Goal: Book appointment/travel/reservation

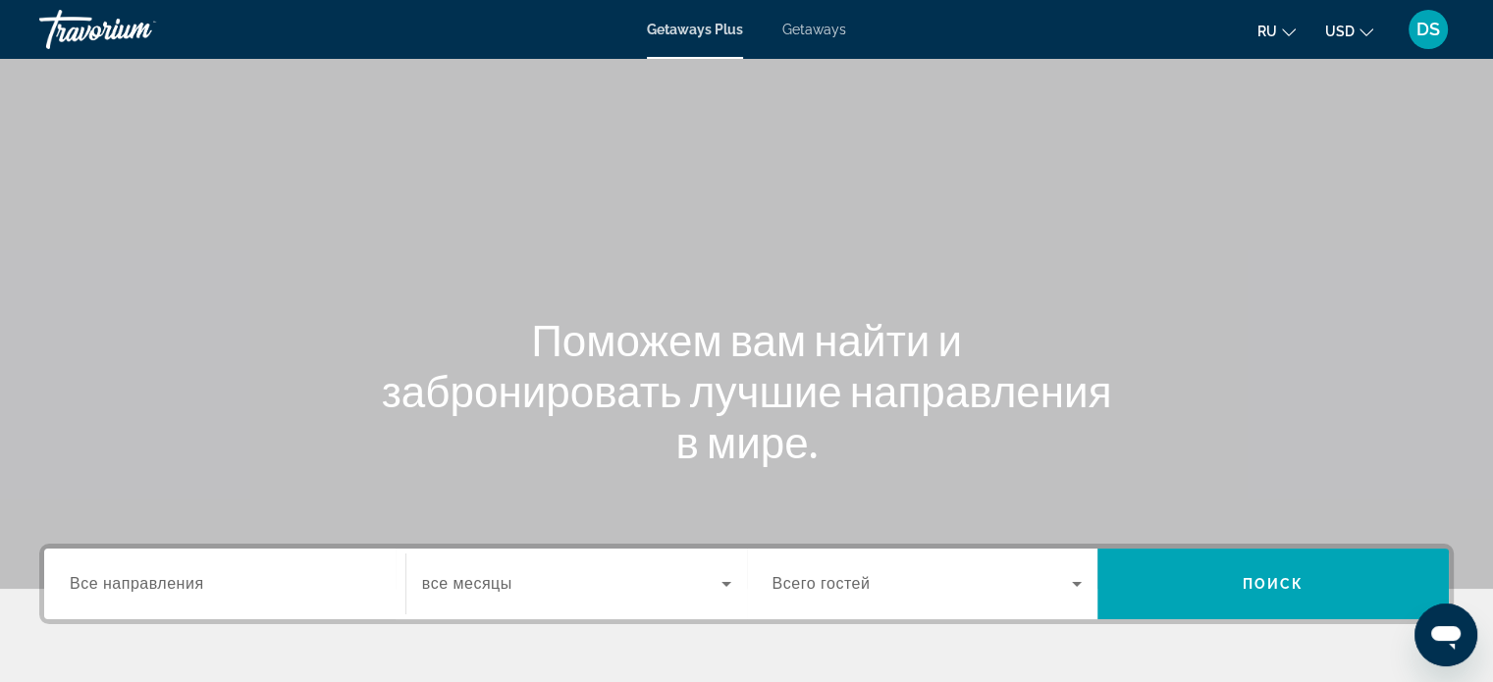
click at [809, 31] on span "Getaways" at bounding box center [814, 30] width 64 height 16
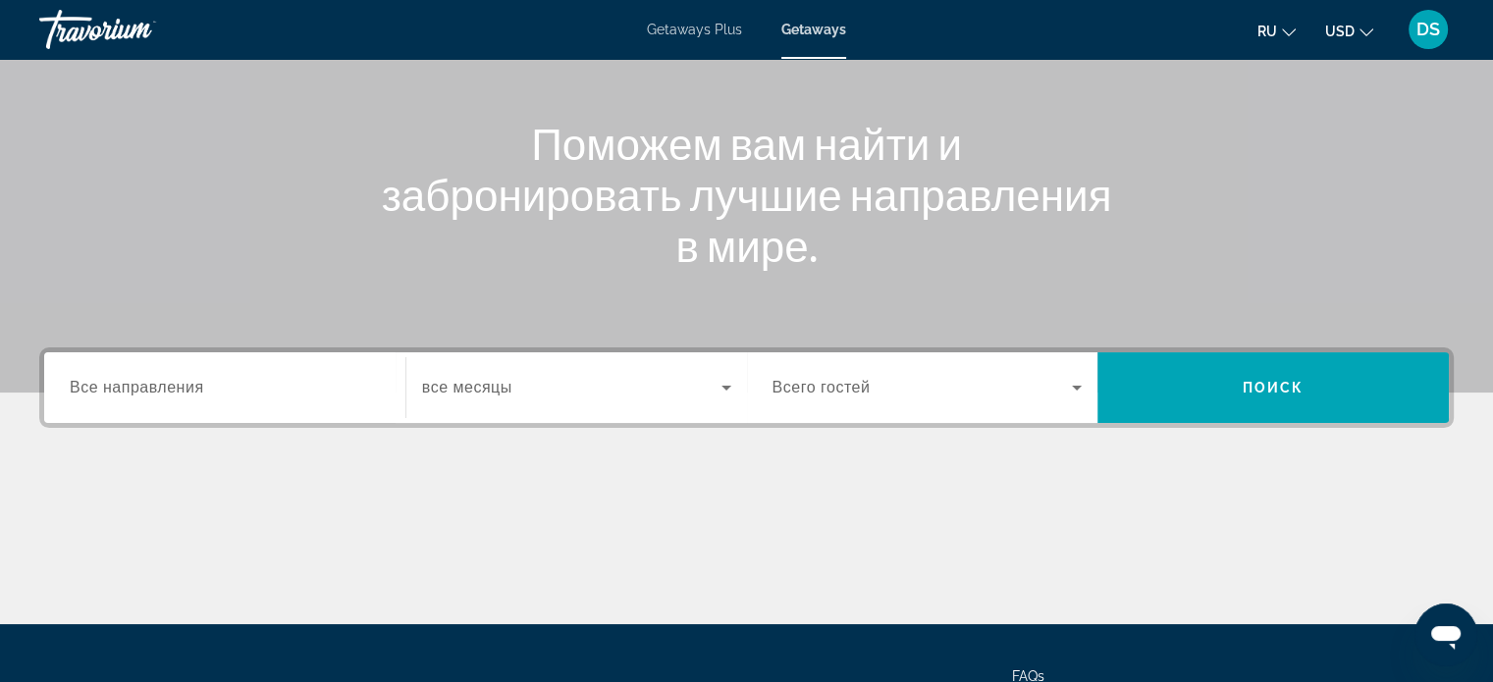
click at [165, 393] on span "Все направления" at bounding box center [137, 387] width 134 height 17
click at [165, 393] on input "Destination Все направления" at bounding box center [225, 389] width 310 height 24
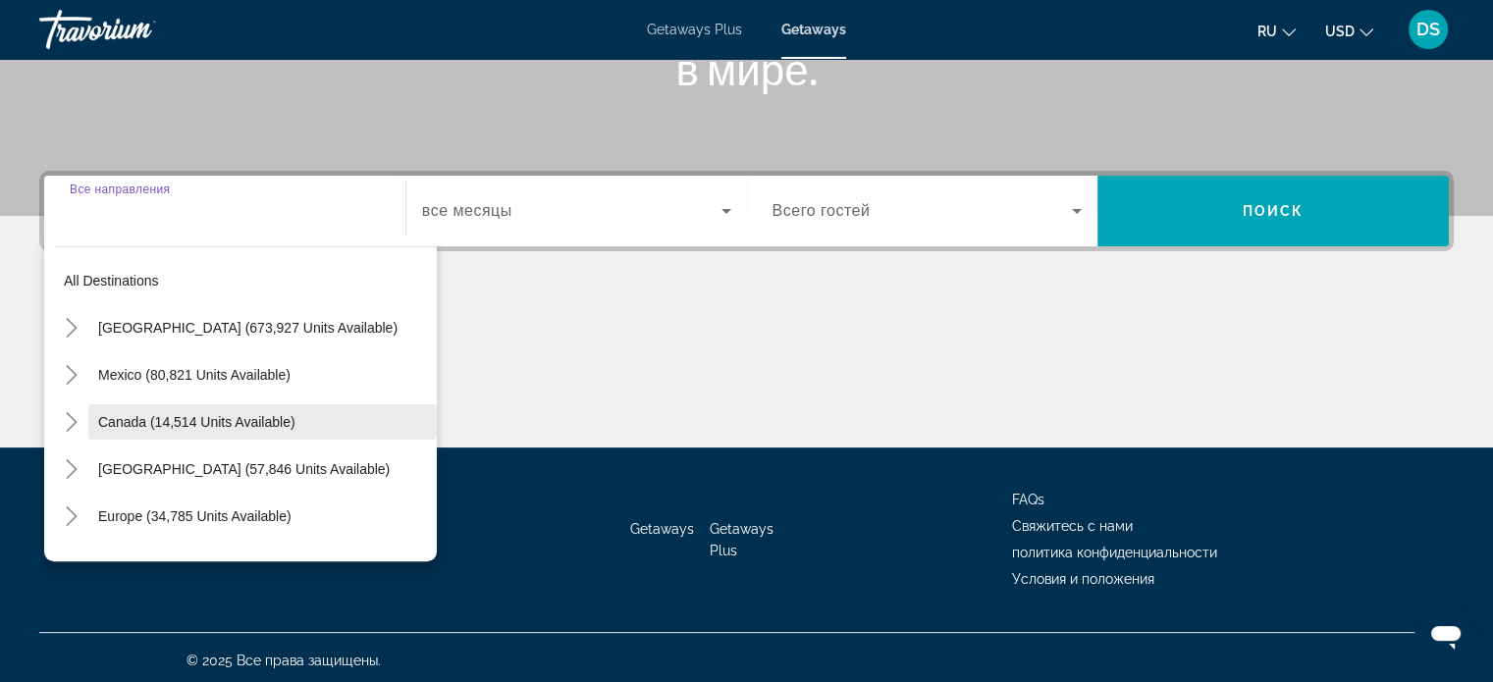
scroll to position [378, 0]
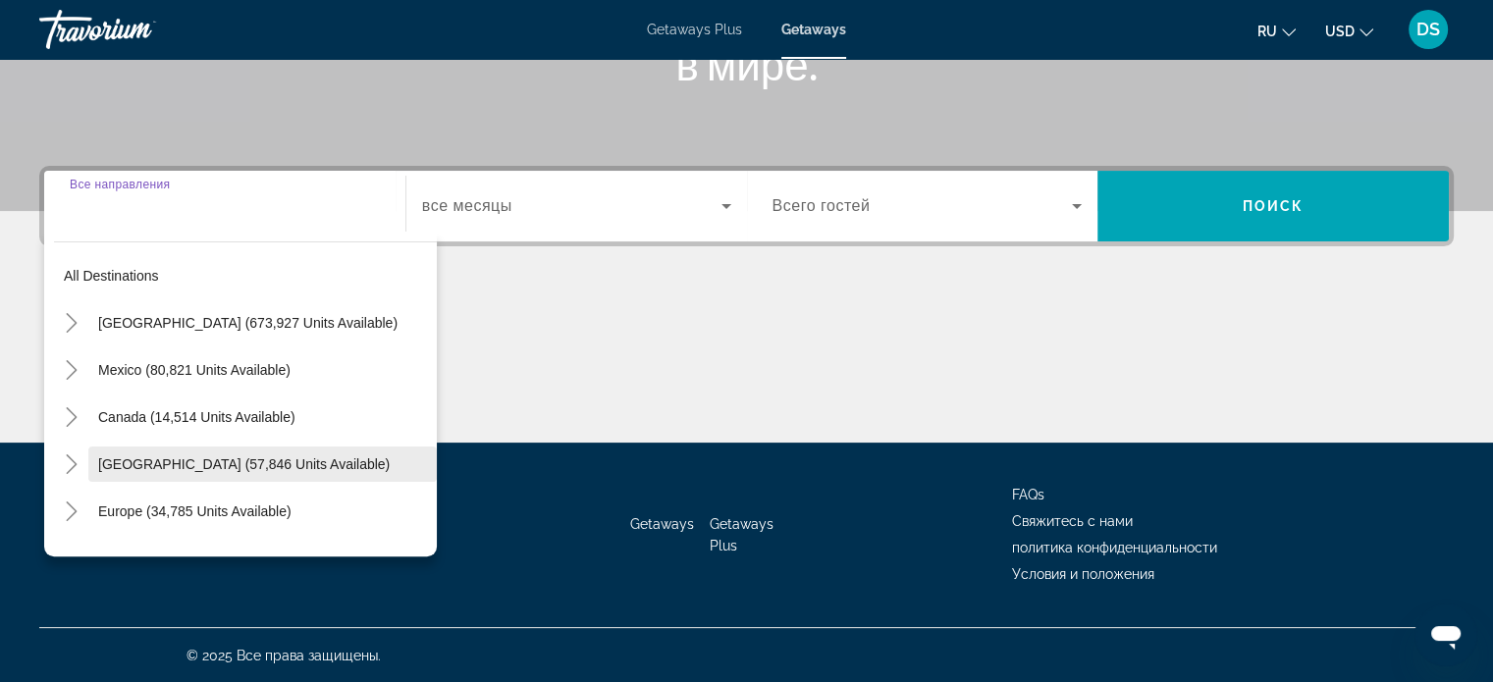
click at [130, 456] on span "[GEOGRAPHIC_DATA] (57,846 units available)" at bounding box center [243, 464] width 291 height 16
type input "**********"
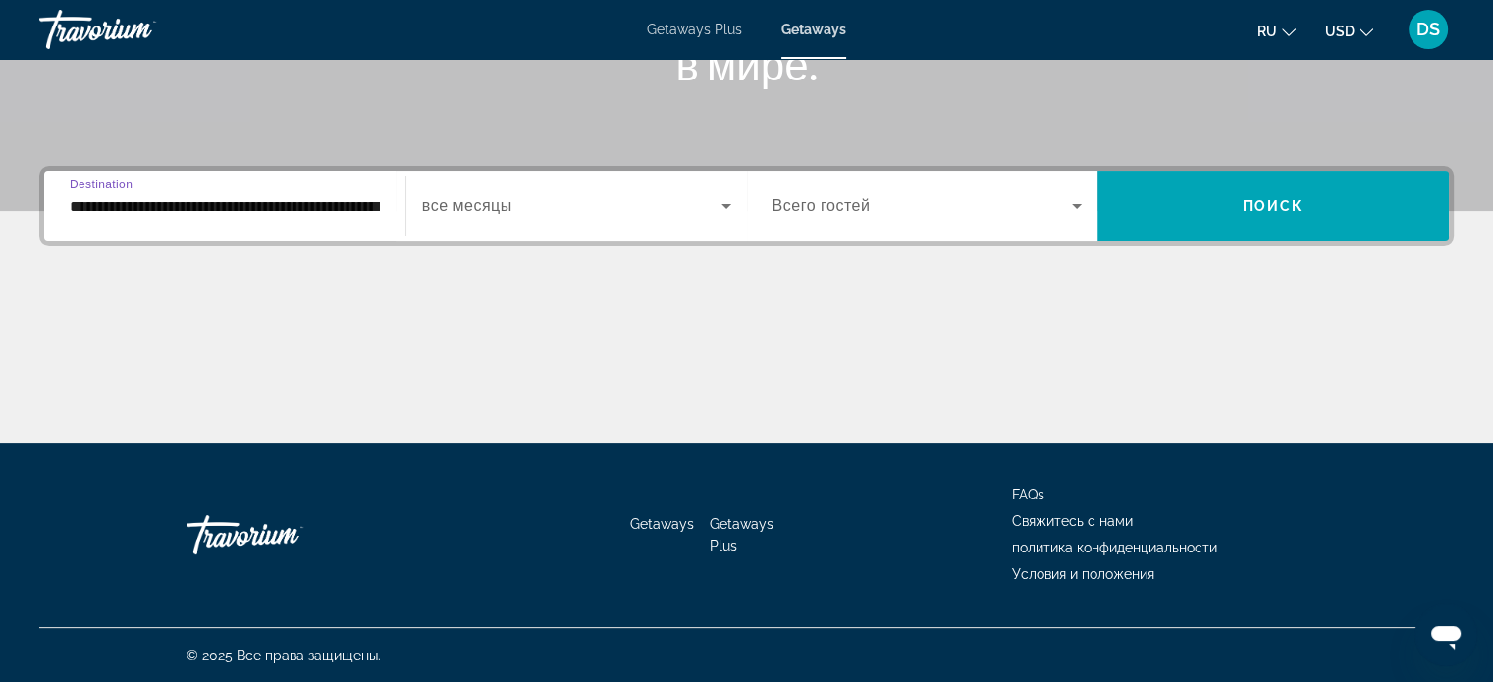
click at [839, 203] on span "Всего гостей" at bounding box center [821, 205] width 98 height 17
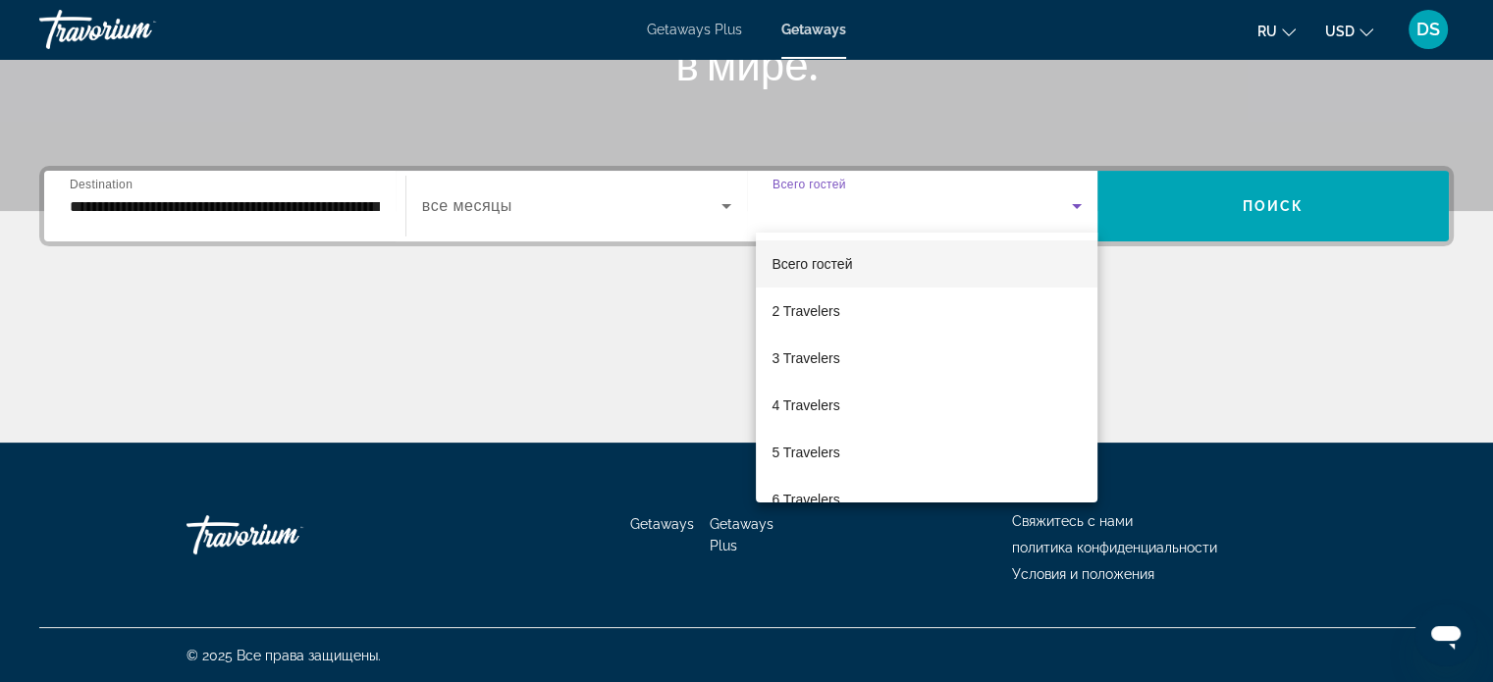
click at [1139, 204] on div at bounding box center [746, 341] width 1493 height 682
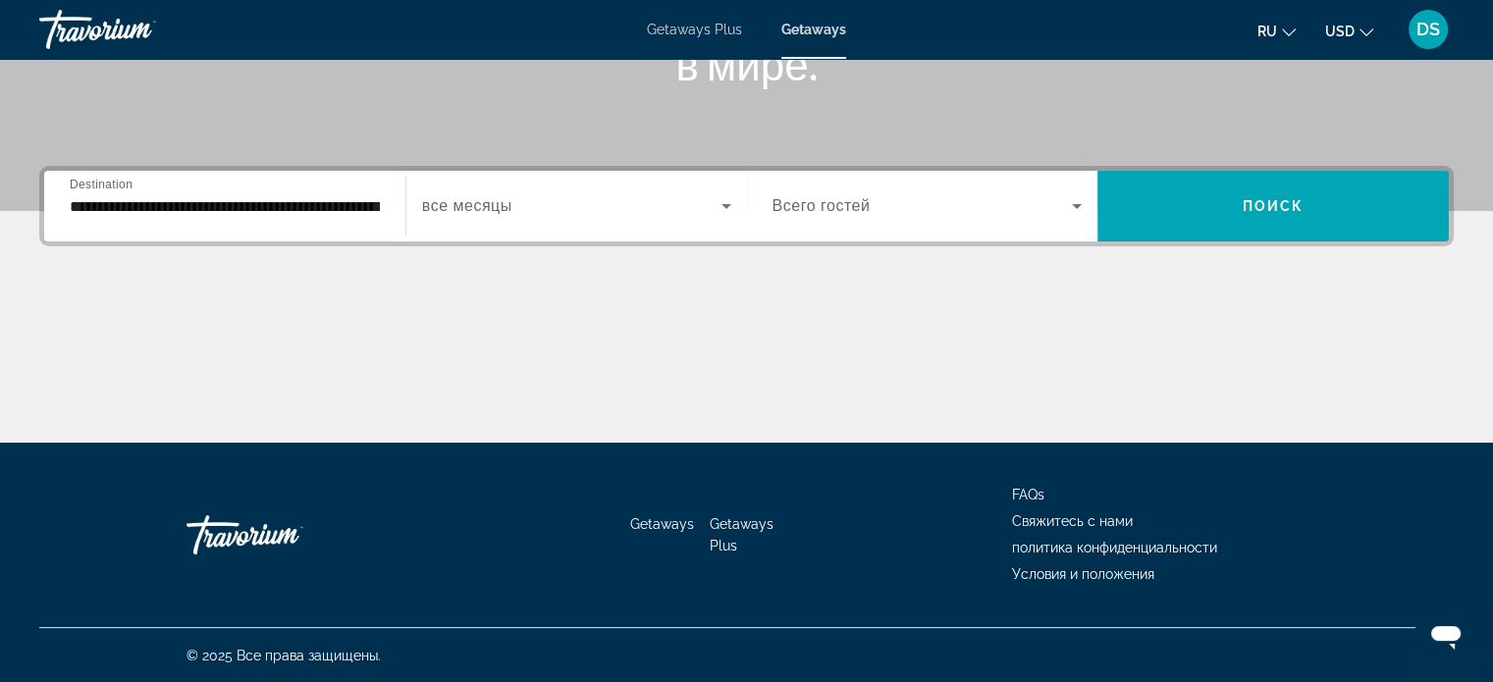
click at [1138, 204] on span "Search widget" at bounding box center [1272, 206] width 351 height 47
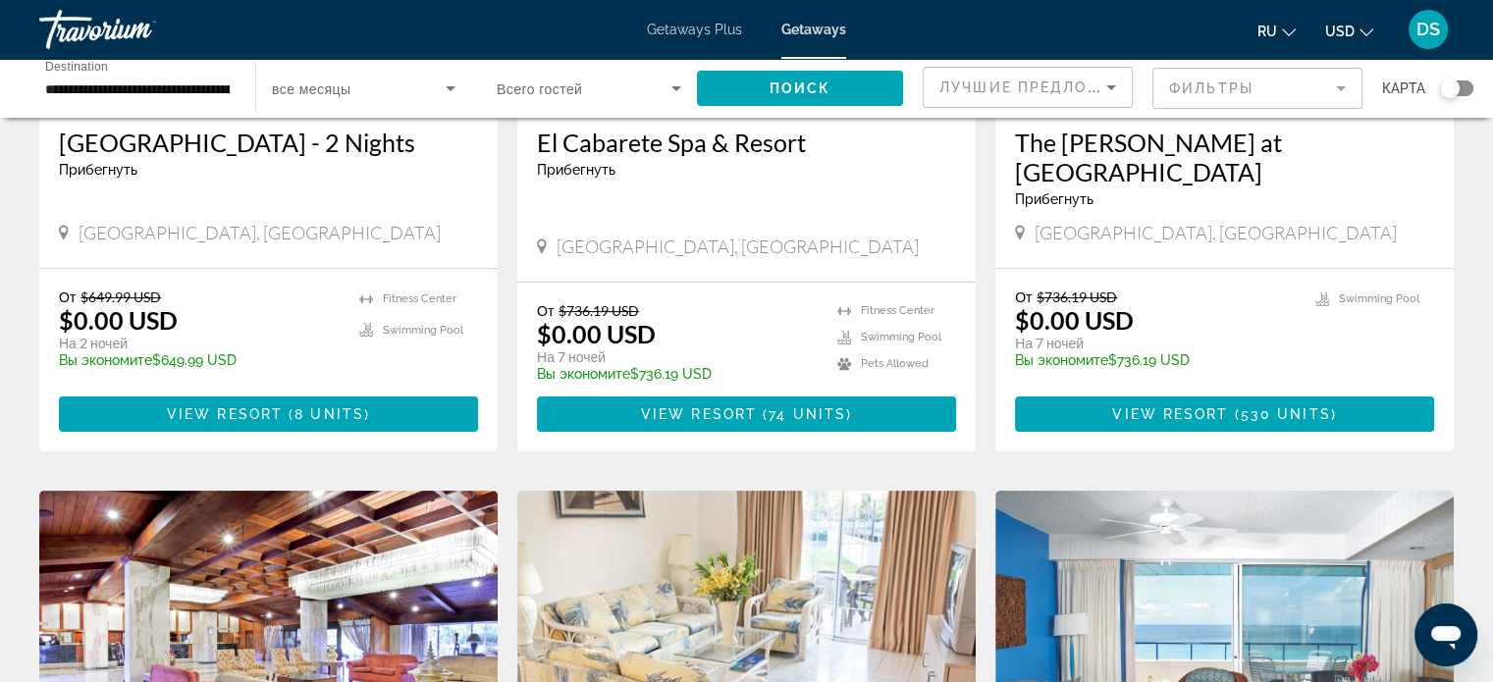
scroll to position [294, 0]
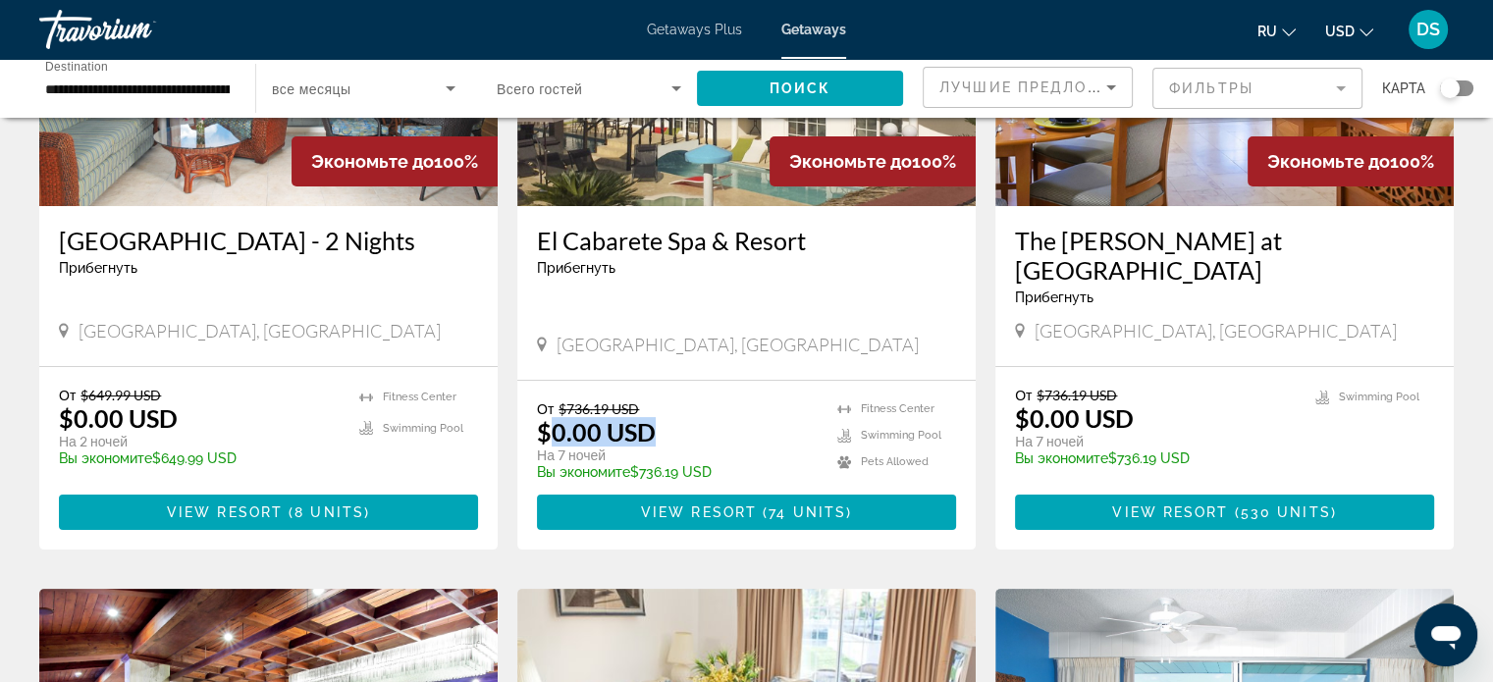
drag, startPoint x: 550, startPoint y: 404, endPoint x: 624, endPoint y: 432, distance: 79.5
click at [691, 407] on div "От $736.19 USD $0.00 USD На 7 ночей Вы экономите $736.19 USD" at bounding box center [677, 439] width 281 height 79
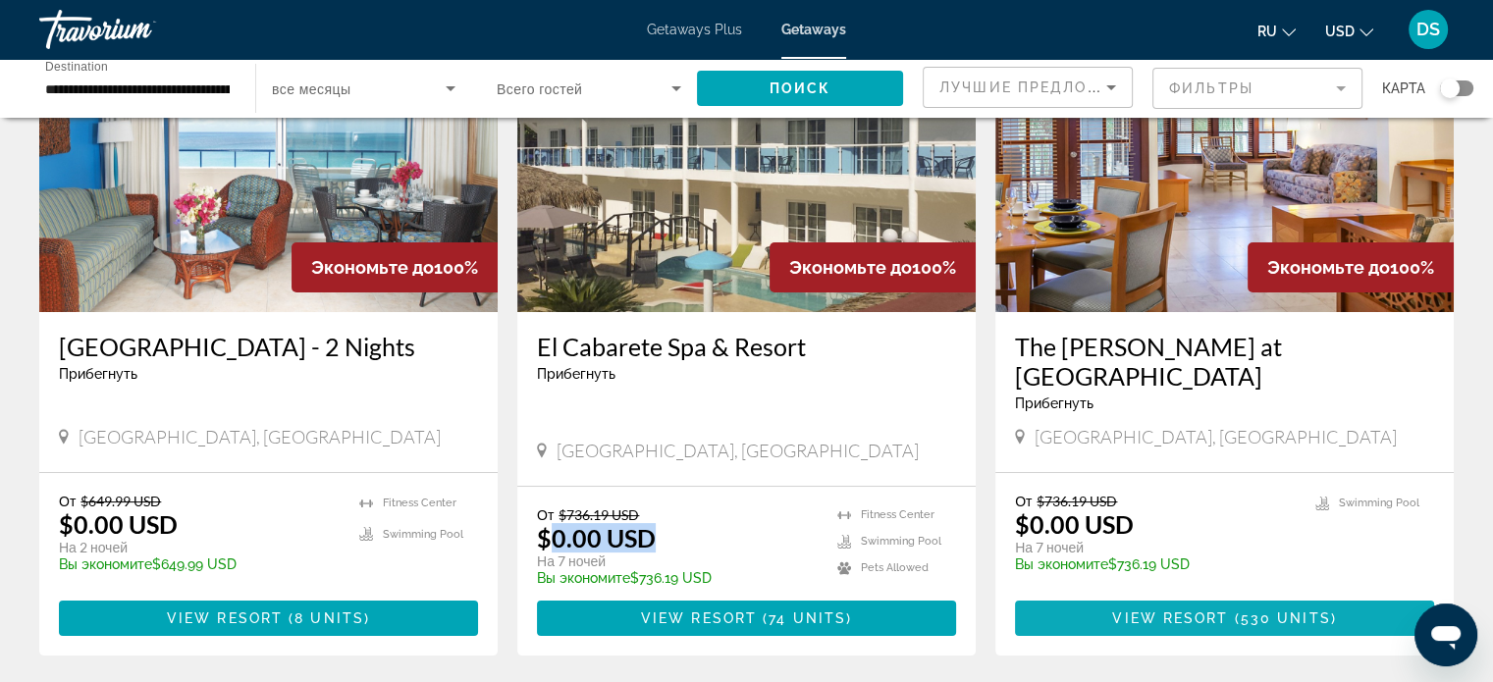
scroll to position [196, 0]
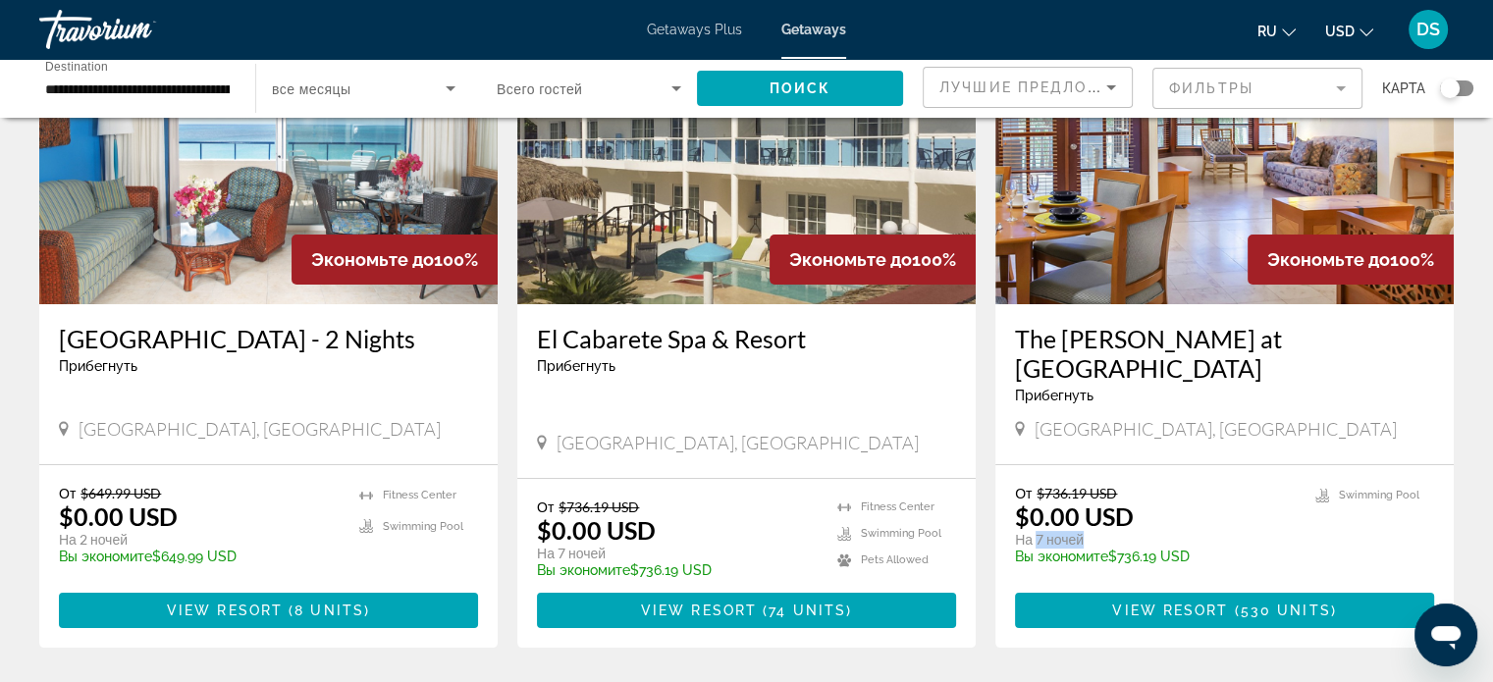
drag, startPoint x: 1035, startPoint y: 510, endPoint x: 1142, endPoint y: 507, distance: 107.0
click at [1142, 531] on p "На 7 ночей" at bounding box center [1155, 540] width 281 height 18
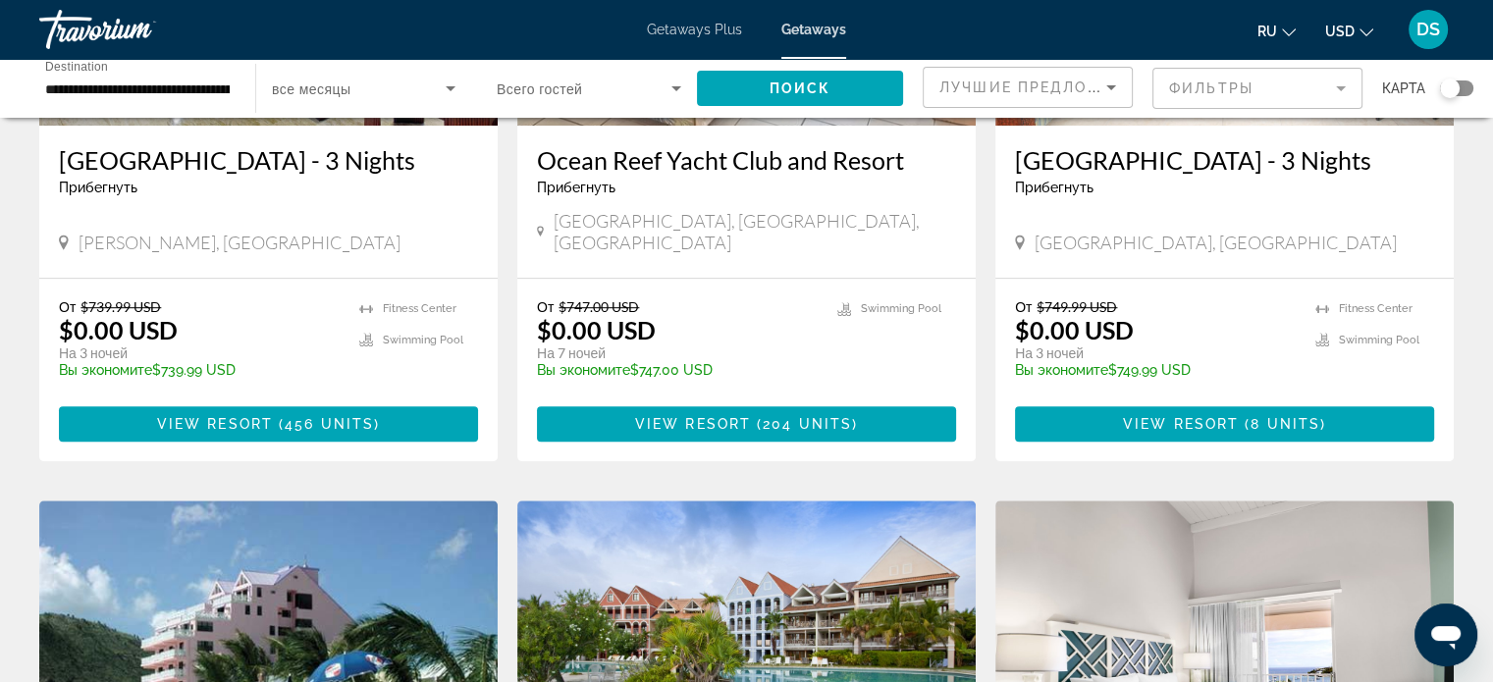
scroll to position [1079, 0]
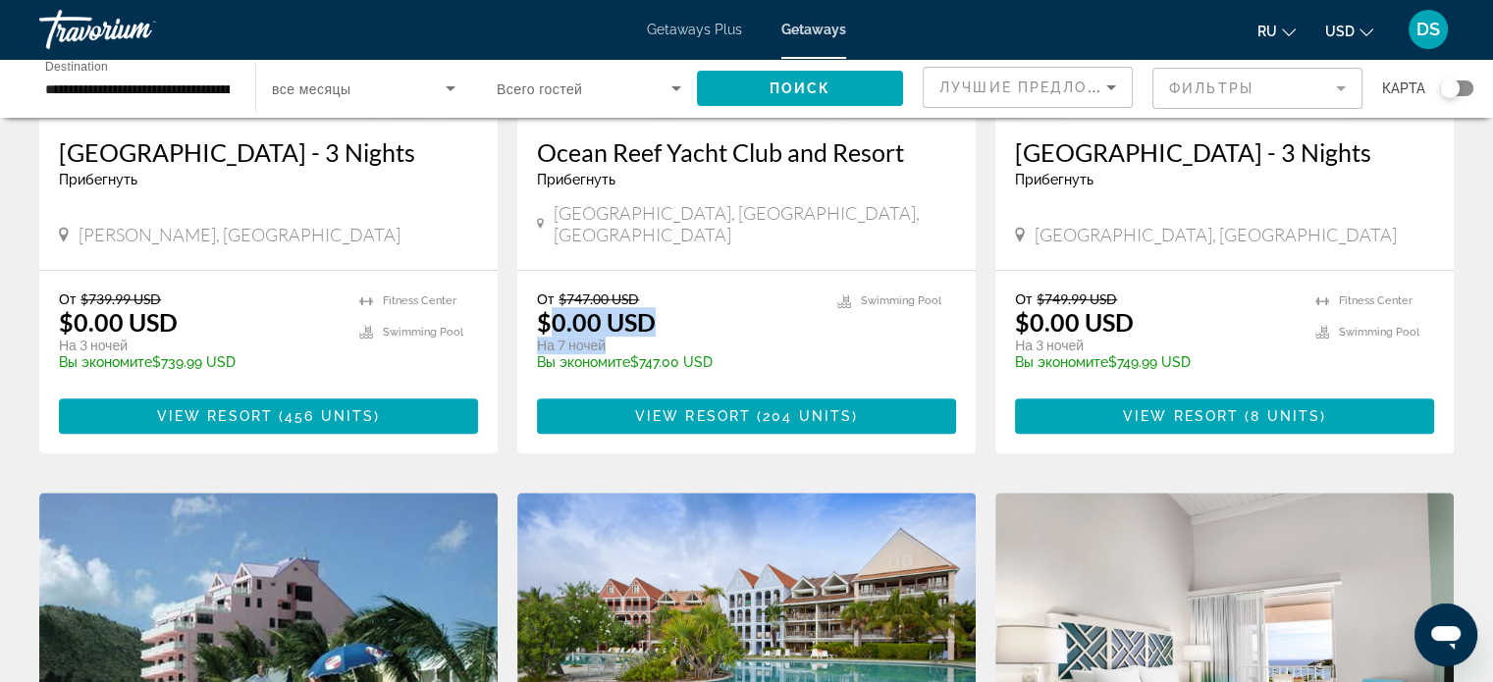
drag, startPoint x: 551, startPoint y: 300, endPoint x: 659, endPoint y: 331, distance: 112.1
click at [735, 321] on div "От $747.00 USD $0.00 USD На 7 ночей Вы экономите $747.00 USD temp" at bounding box center [677, 336] width 281 height 93
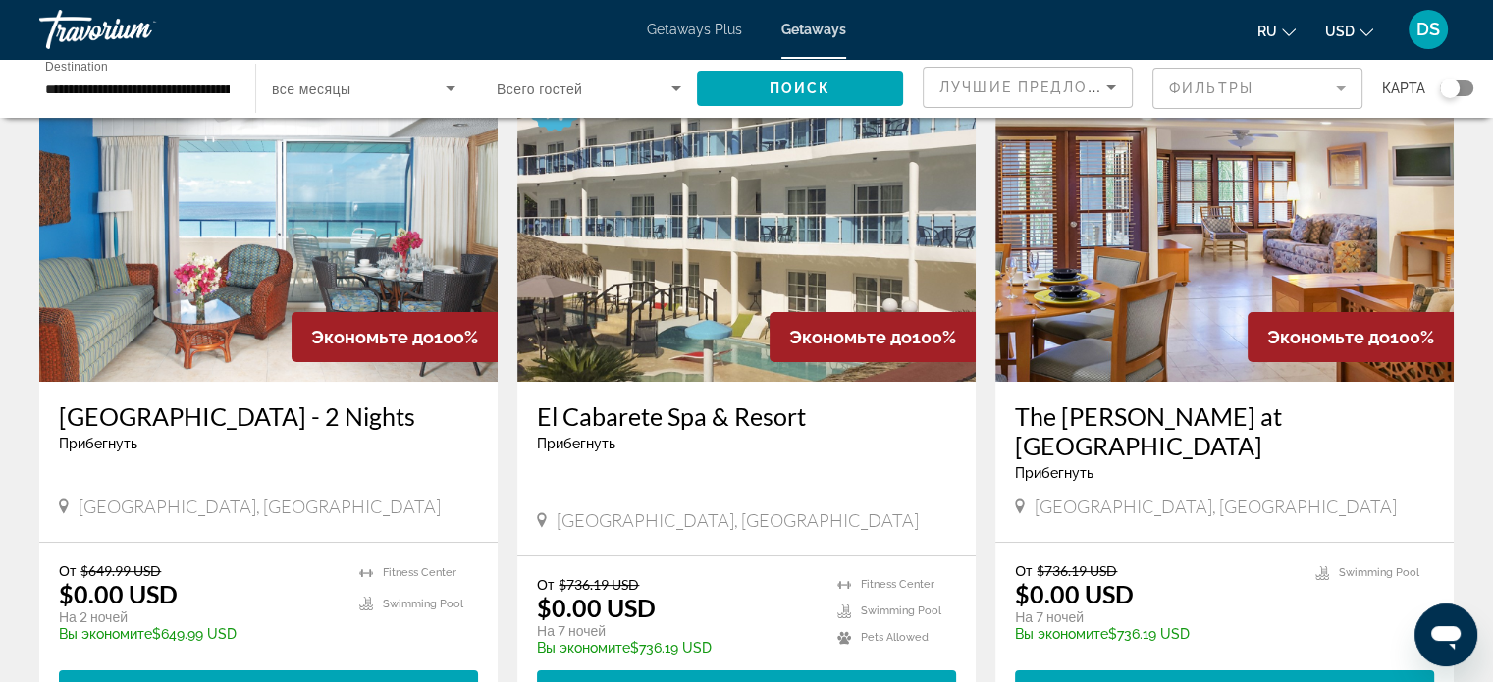
scroll to position [0, 0]
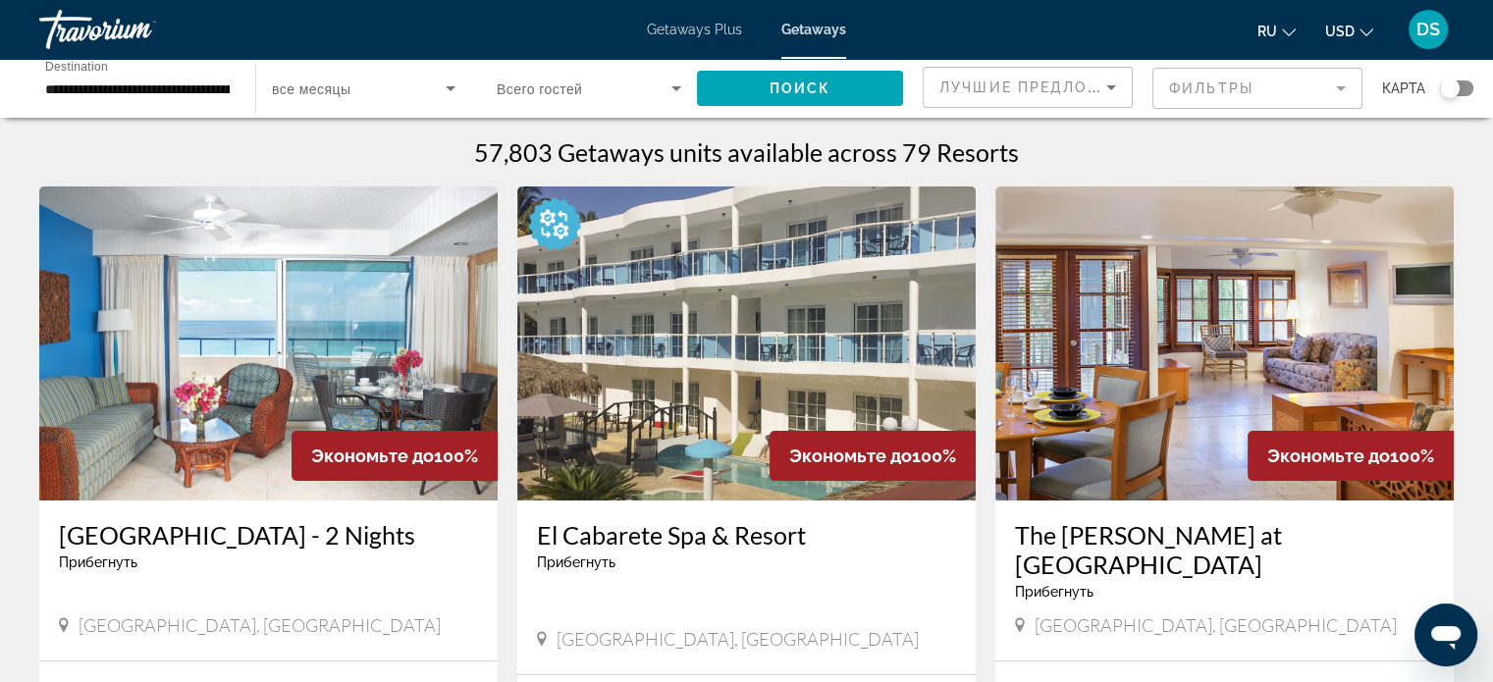
click at [748, 340] on img "Main content" at bounding box center [746, 343] width 458 height 314
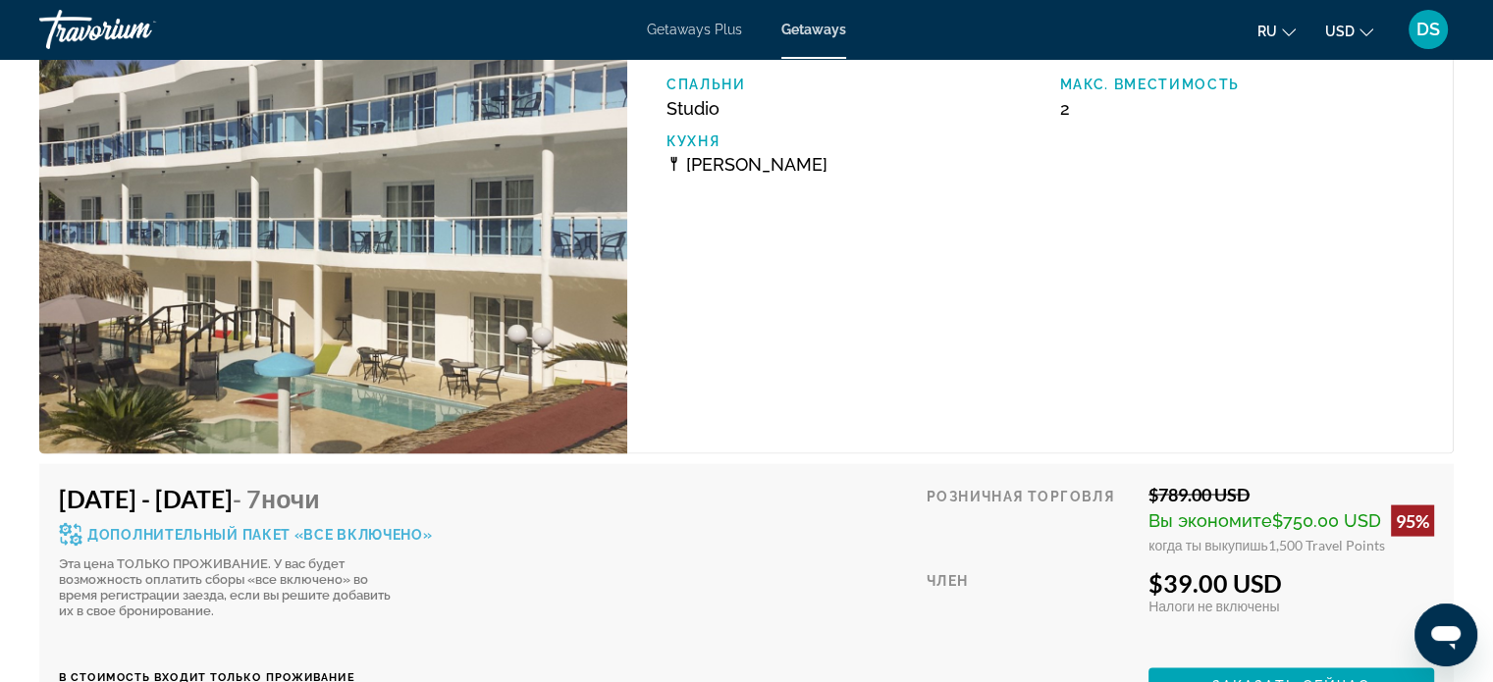
scroll to position [3729, 0]
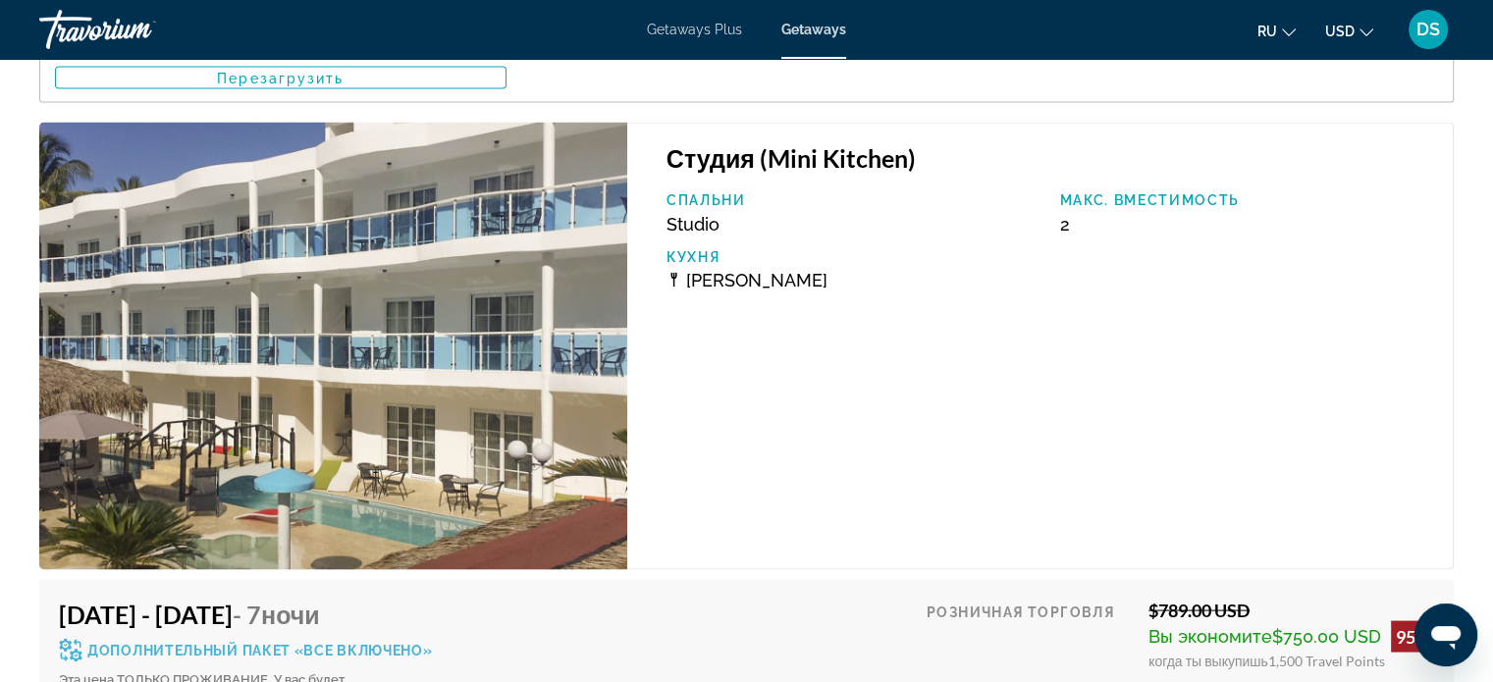
drag, startPoint x: 1271, startPoint y: 631, endPoint x: 1384, endPoint y: 637, distance: 113.0
click at [1384, 652] on div "когда ты выкупишь 1,500 Travel Points" at bounding box center [1291, 660] width 286 height 17
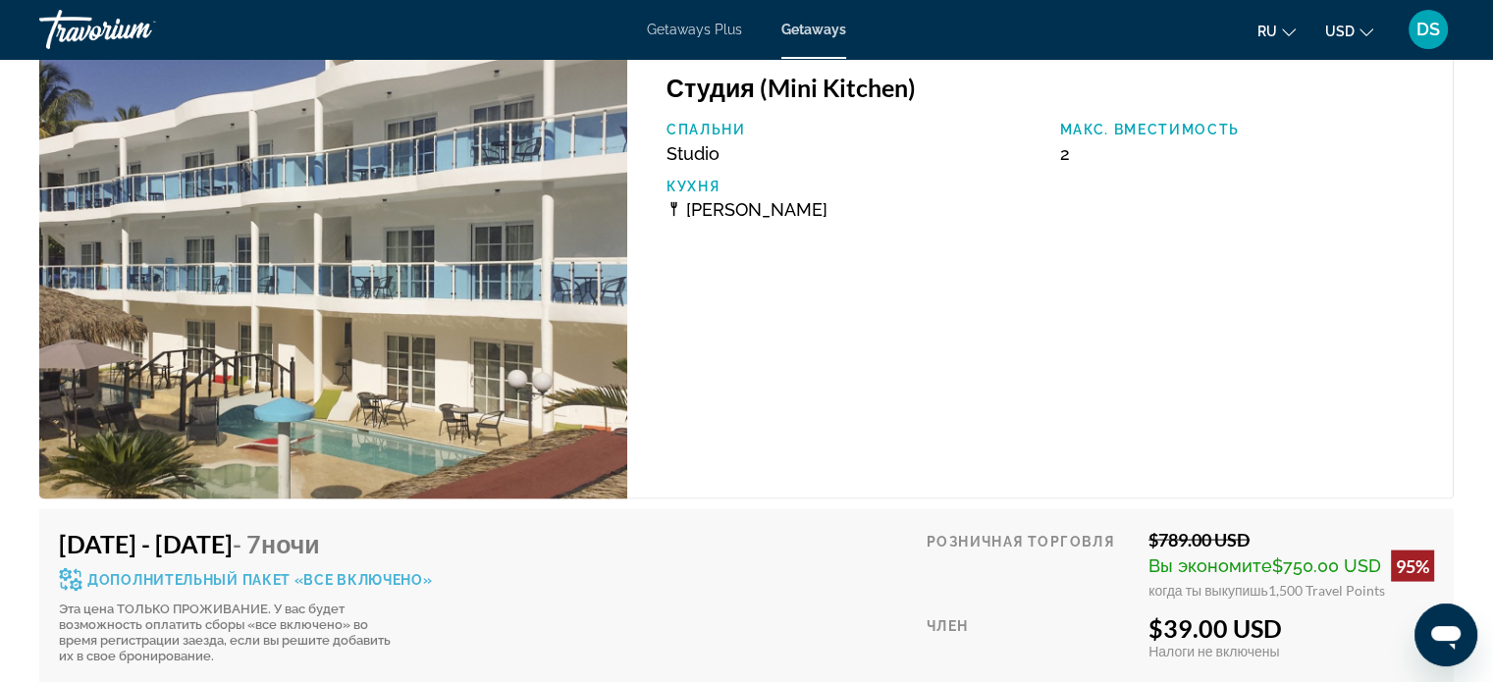
scroll to position [3925, 0]
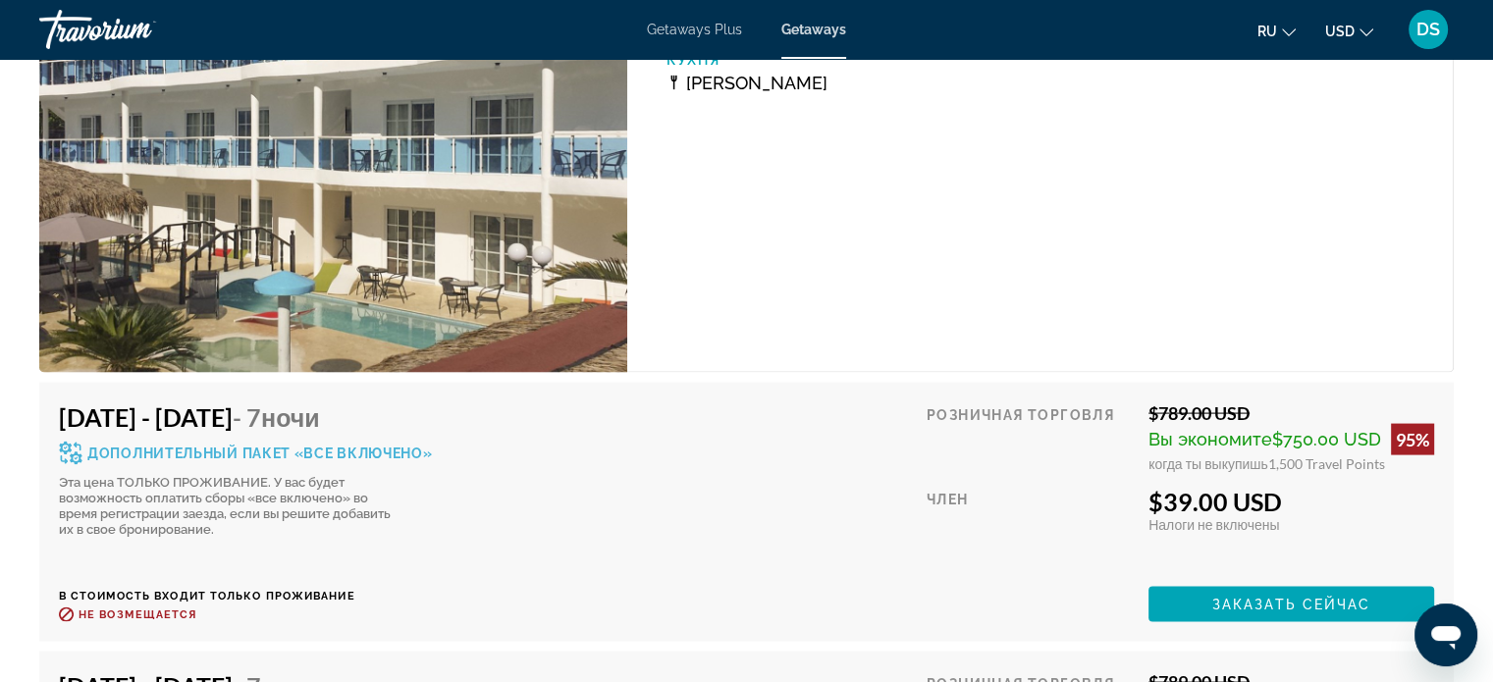
drag, startPoint x: 1155, startPoint y: 388, endPoint x: 1263, endPoint y: 386, distance: 108.0
click at [1263, 402] on div "$789.00 USD" at bounding box center [1291, 413] width 286 height 22
drag, startPoint x: 378, startPoint y: 392, endPoint x: 474, endPoint y: 389, distance: 96.2
click at [474, 402] on div "[DATE] - [DATE] - 7 ночи Дополнительный пакет «все включено» Эта цена ТОЛЬКО ПР…" at bounding box center [746, 512] width 1375 height 220
drag, startPoint x: 1248, startPoint y: 382, endPoint x: 1166, endPoint y: 393, distance: 83.3
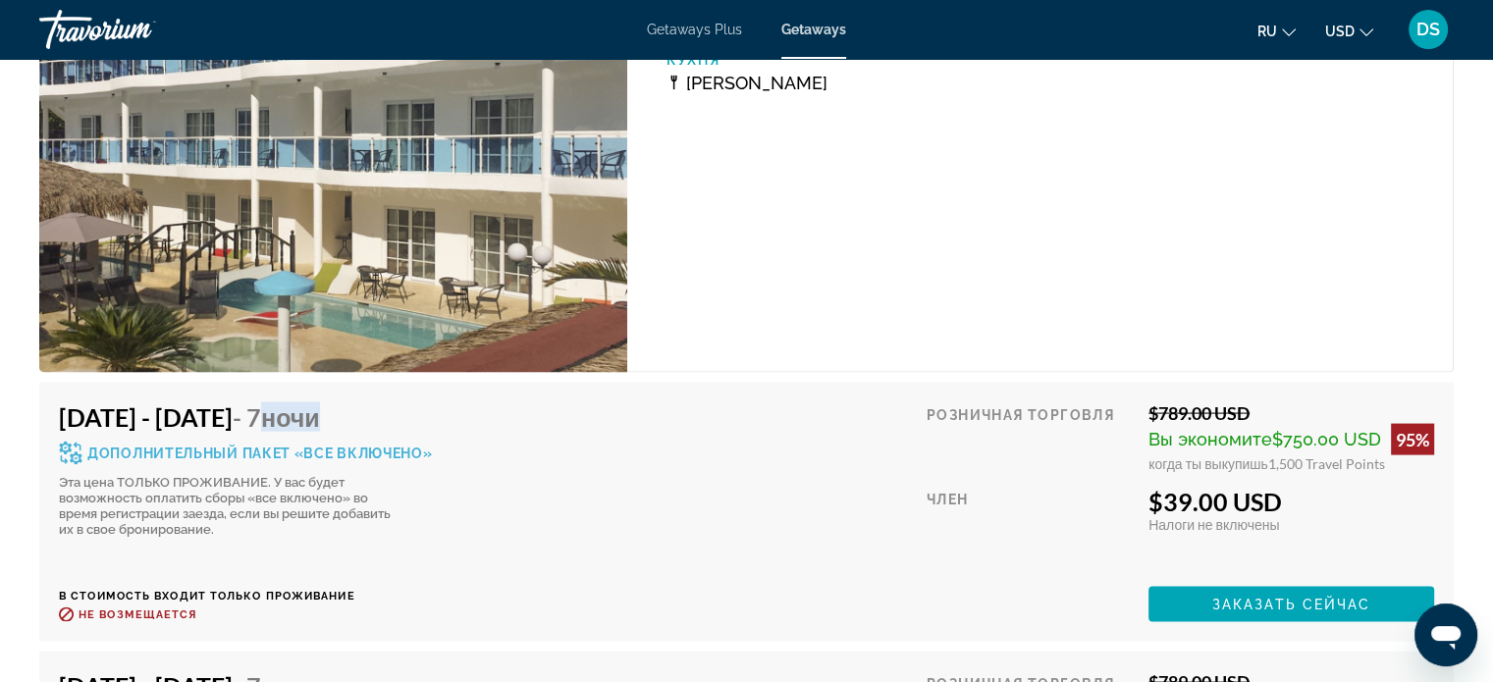
click at [1166, 402] on div "$789.00 USD" at bounding box center [1291, 413] width 286 height 22
drag, startPoint x: 1270, startPoint y: 439, endPoint x: 1304, endPoint y: 433, distance: 34.8
click at [1304, 455] on span "1,500 Travel Points" at bounding box center [1326, 463] width 117 height 17
drag, startPoint x: 1162, startPoint y: 477, endPoint x: 1214, endPoint y: 465, distance: 53.3
click at [1214, 487] on div "$39.00 USD" at bounding box center [1291, 501] width 286 height 29
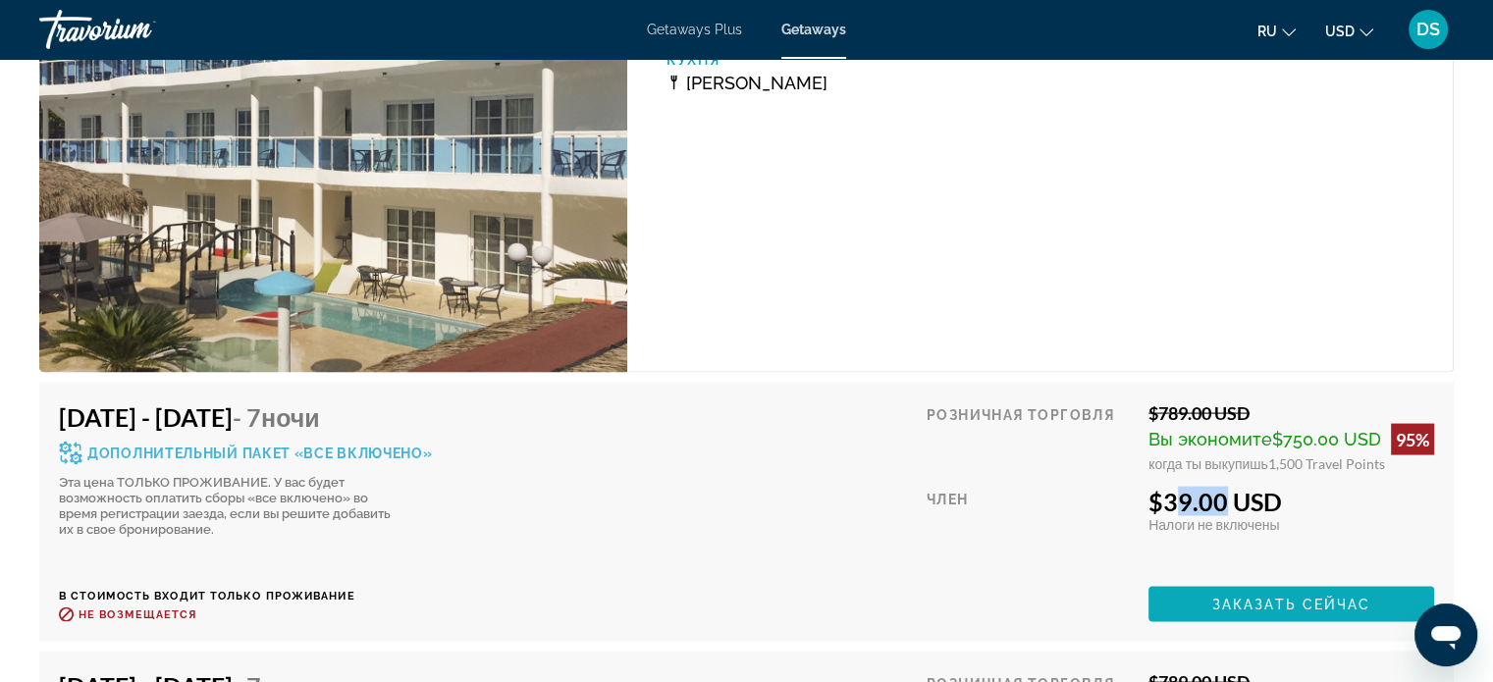
click at [1283, 597] on span "Заказать сейчас" at bounding box center [1291, 605] width 159 height 16
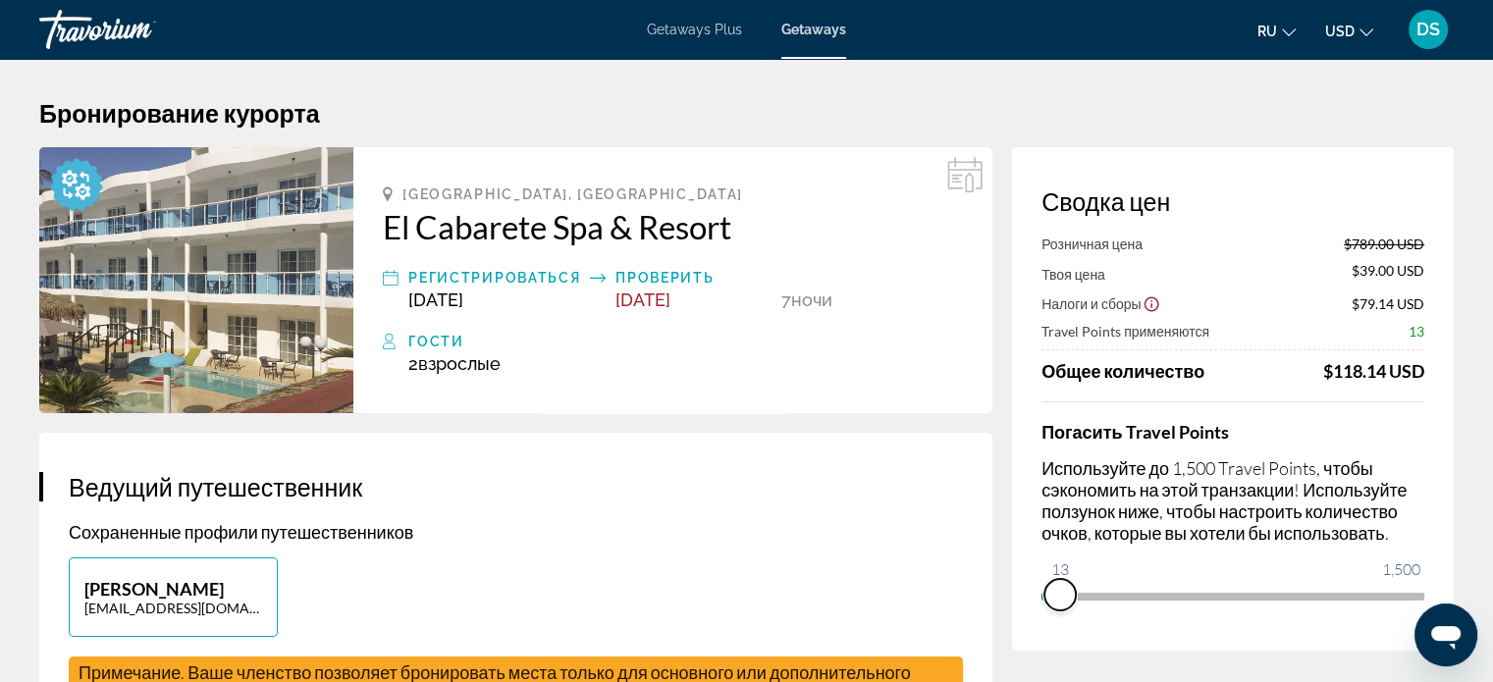
drag, startPoint x: 1405, startPoint y: 595, endPoint x: 1011, endPoint y: 593, distance: 394.5
click at [1012, 593] on div "Сводка цен Розничная цена $789.00 USD Твоя цена $39.00 USD Налоги и сборы $79.1…" at bounding box center [1233, 398] width 442 height 503
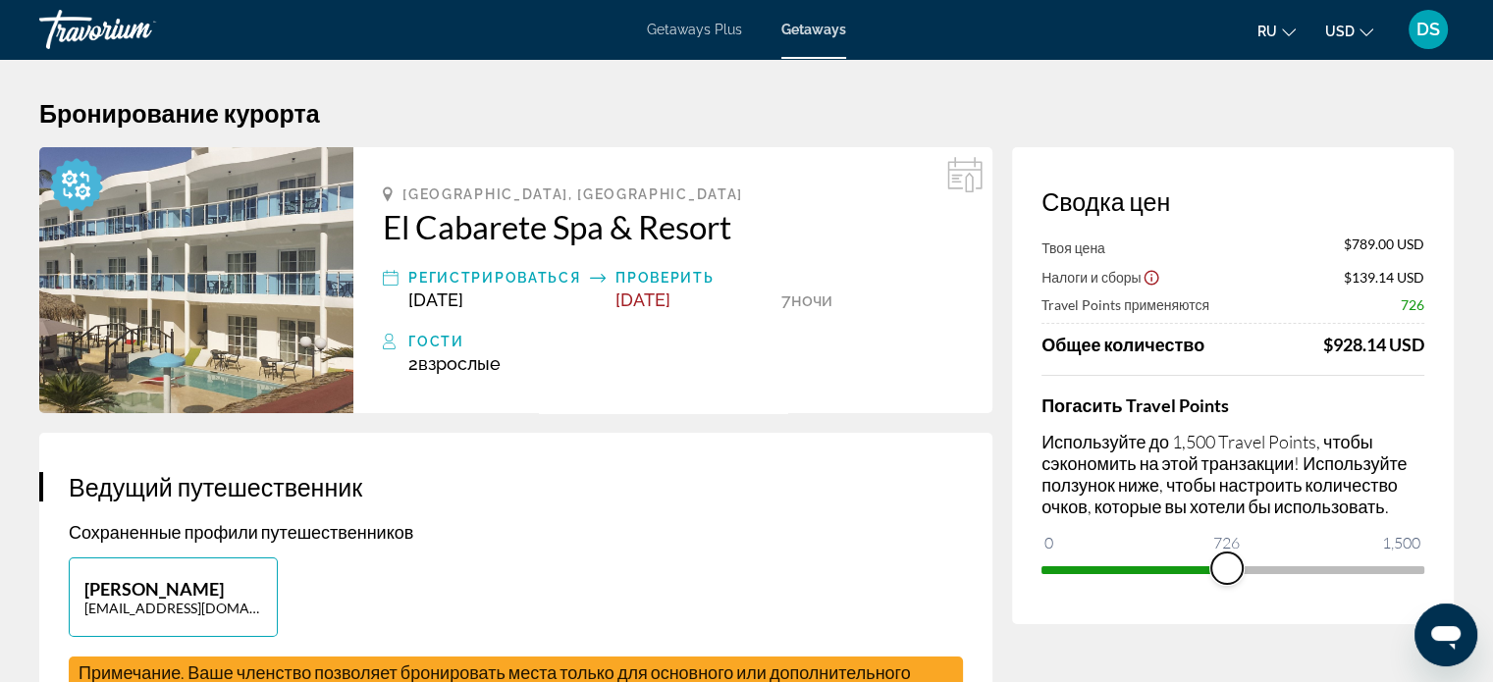
drag, startPoint x: 1059, startPoint y: 545, endPoint x: 1227, endPoint y: 549, distance: 167.8
click at [1227, 566] on ngx-slider "0 1,500 726" at bounding box center [1232, 568] width 383 height 4
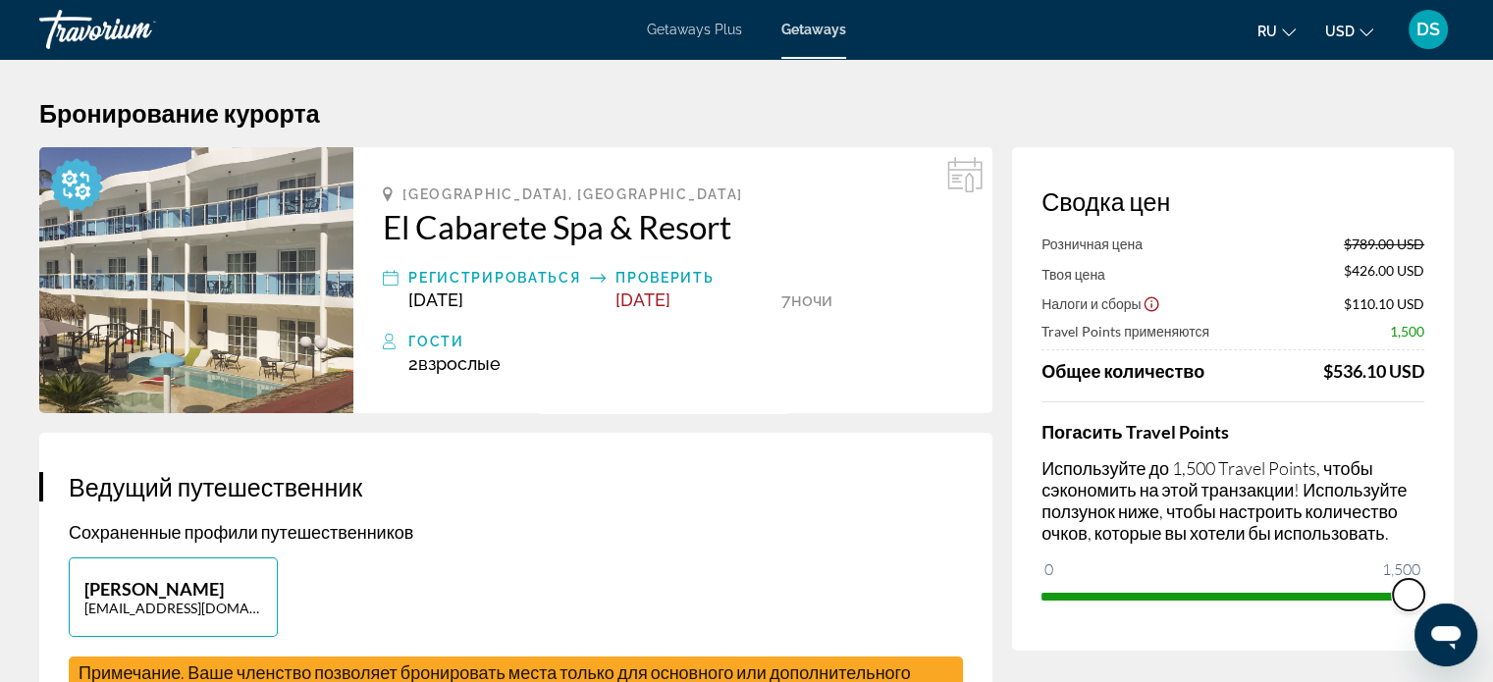
drag, startPoint x: 1225, startPoint y: 591, endPoint x: 1441, endPoint y: 589, distance: 215.9
click at [1441, 589] on div "Сводка цен Розничная цена $789.00 USD Твоя цена $426.00 USD Налоги и сборы $110…" at bounding box center [1233, 398] width 442 height 503
